Goal: Transaction & Acquisition: Book appointment/travel/reservation

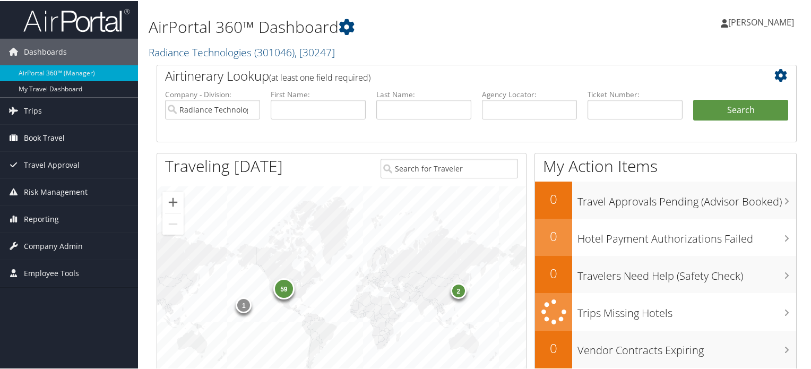
click at [36, 127] on span "Book Travel" at bounding box center [44, 137] width 41 height 27
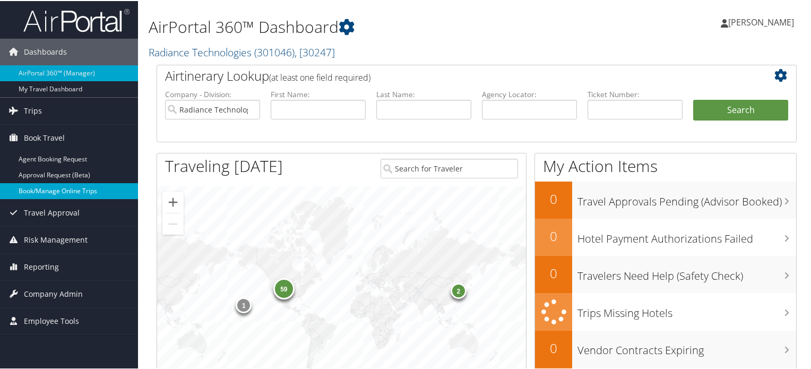
click at [41, 187] on link "Book/Manage Online Trips" at bounding box center [69, 190] width 138 height 16
